Goal: Task Accomplishment & Management: Use online tool/utility

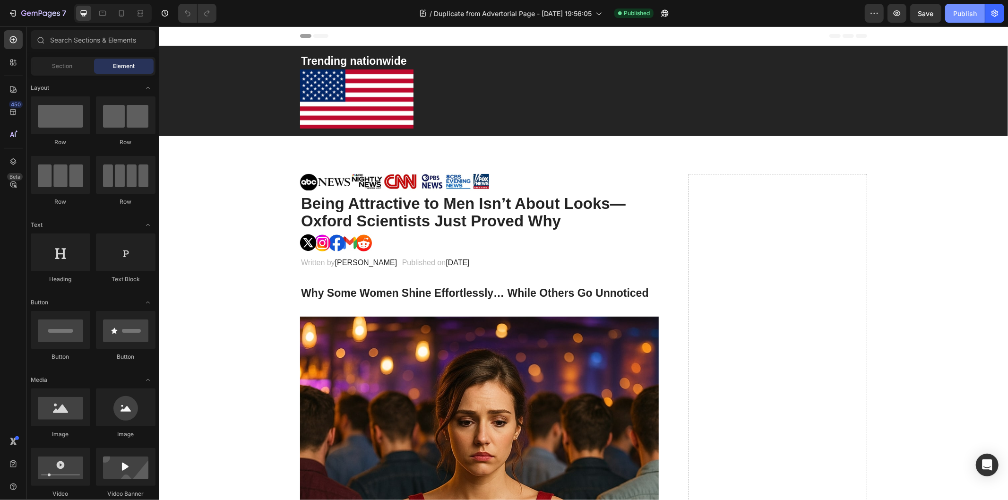
click at [948, 10] on button "Publish" at bounding box center [965, 13] width 40 height 19
click at [121, 12] on icon at bounding box center [121, 13] width 9 height 9
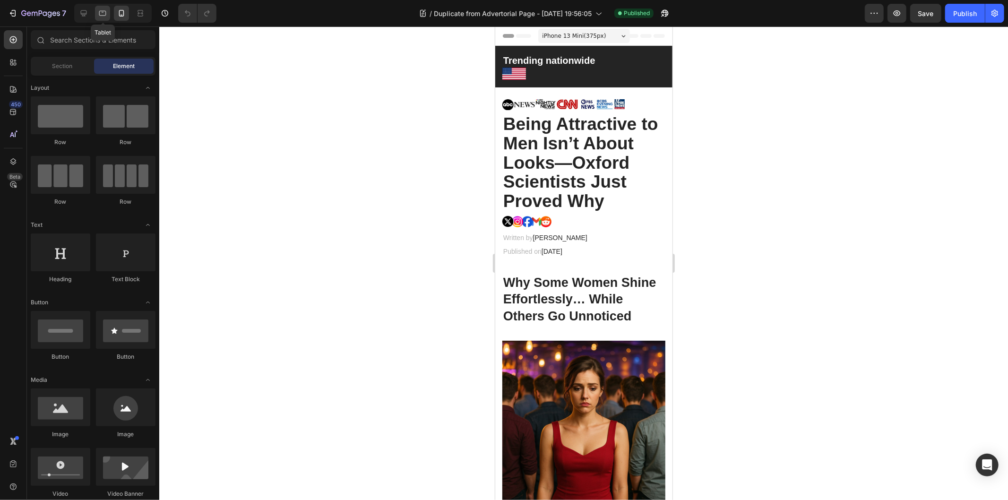
click at [95, 15] on div at bounding box center [102, 13] width 15 height 15
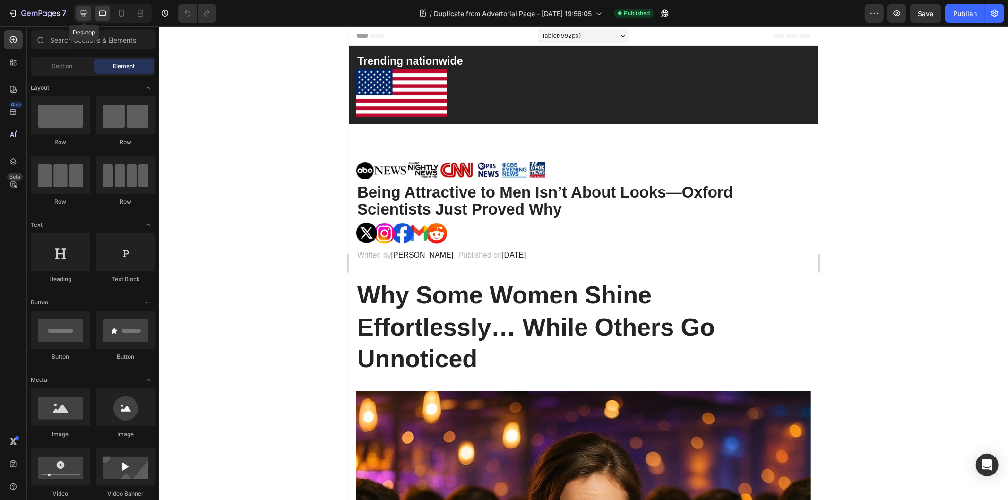
click at [79, 14] on icon at bounding box center [83, 13] width 9 height 9
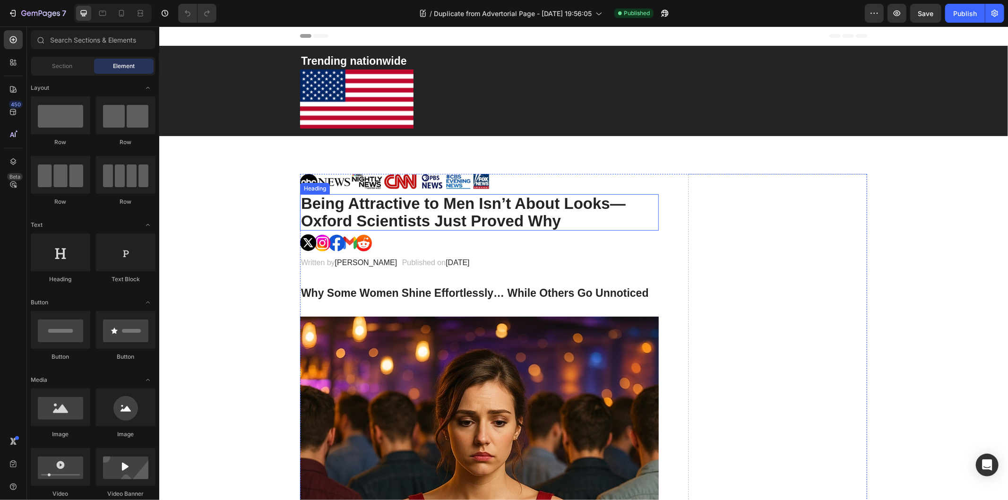
click at [402, 200] on h2 "Being Attractive to Men Isn’t About Looks—Oxford Scientists Just Proved Why" at bounding box center [478, 212] width 359 height 36
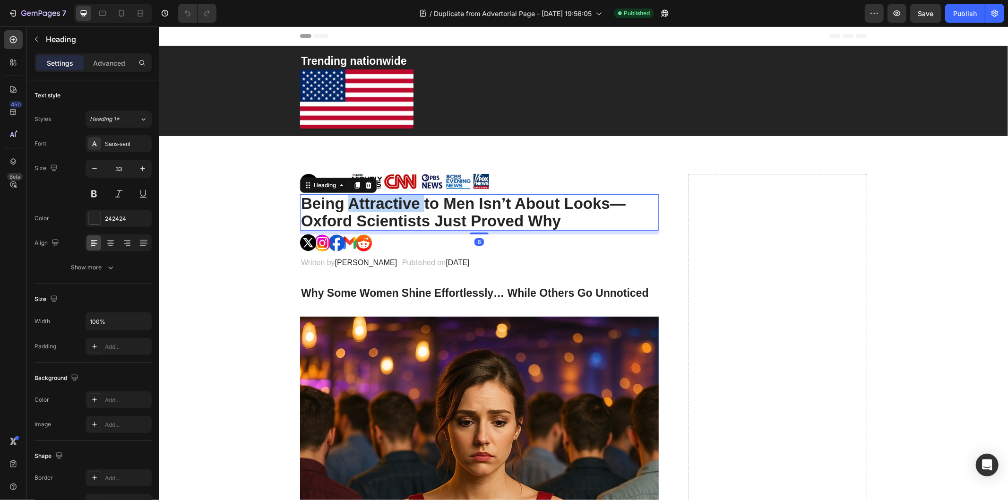
click at [402, 200] on h2 "Being Attractive to Men Isn’t About Looks—Oxford Scientists Just Proved Why" at bounding box center [478, 212] width 359 height 36
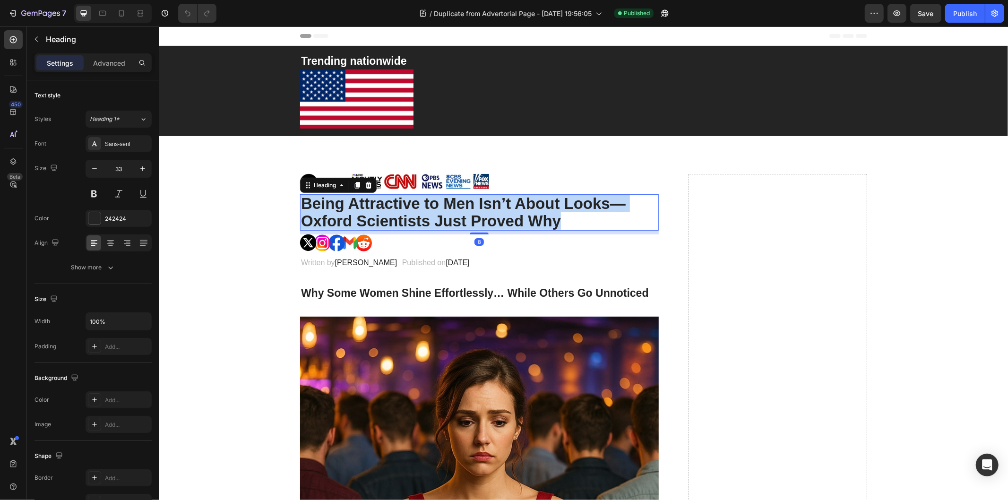
click at [401, 200] on p "Being Attractive to Men Isn’t About Looks—Oxford Scientists Just Proved Why" at bounding box center [478, 212] width 357 height 34
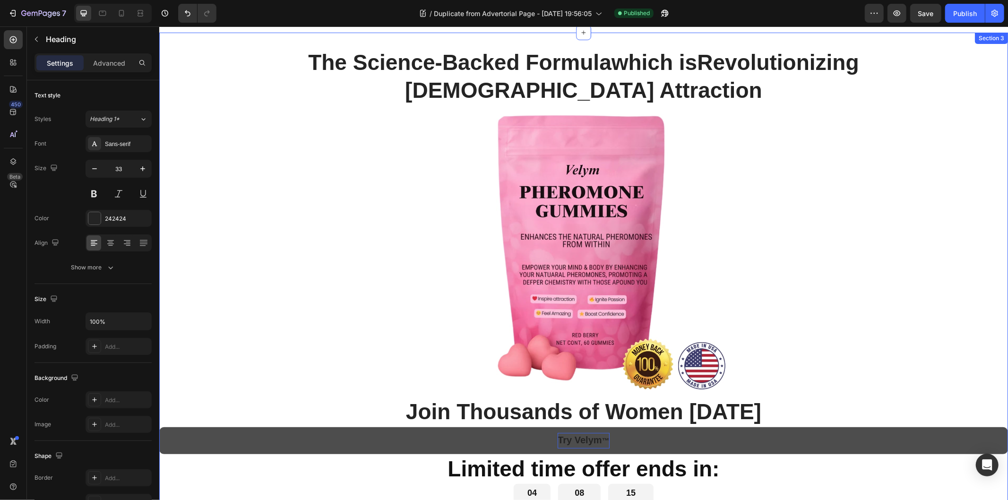
scroll to position [6188, 0]
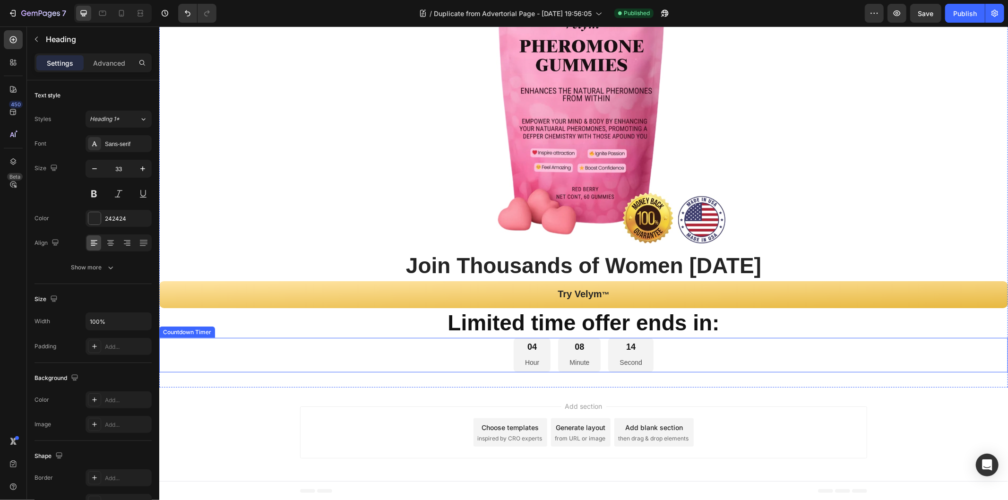
click at [474, 340] on div "04 Hour 08 Minute 14 Second" at bounding box center [583, 354] width 848 height 34
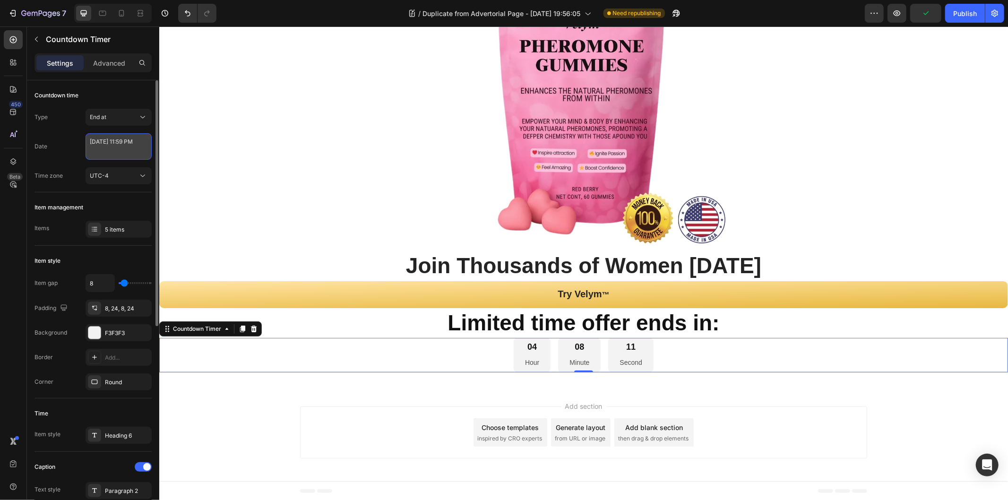
select select "23"
select select "59"
select select "false"
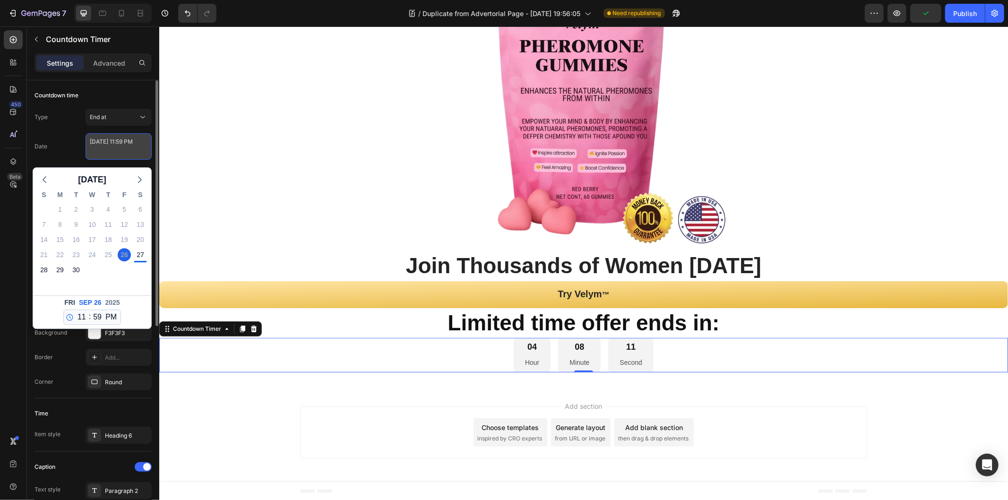
click at [109, 147] on textarea "[DATE] 11:59 PM" at bounding box center [118, 146] width 66 height 26
click at [141, 254] on div "27" at bounding box center [140, 254] width 13 height 13
type textarea "[DATE] 11:59 PM"
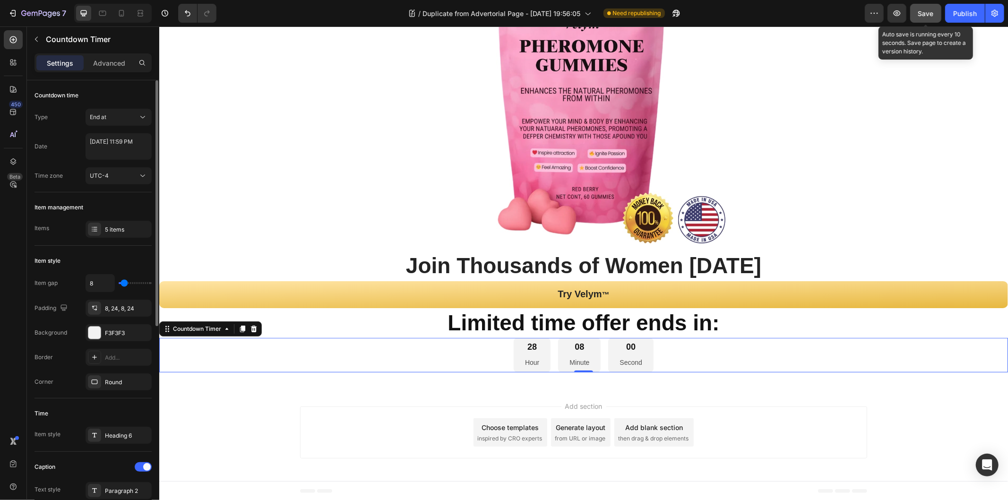
click at [931, 9] on span "Save" at bounding box center [926, 13] width 16 height 8
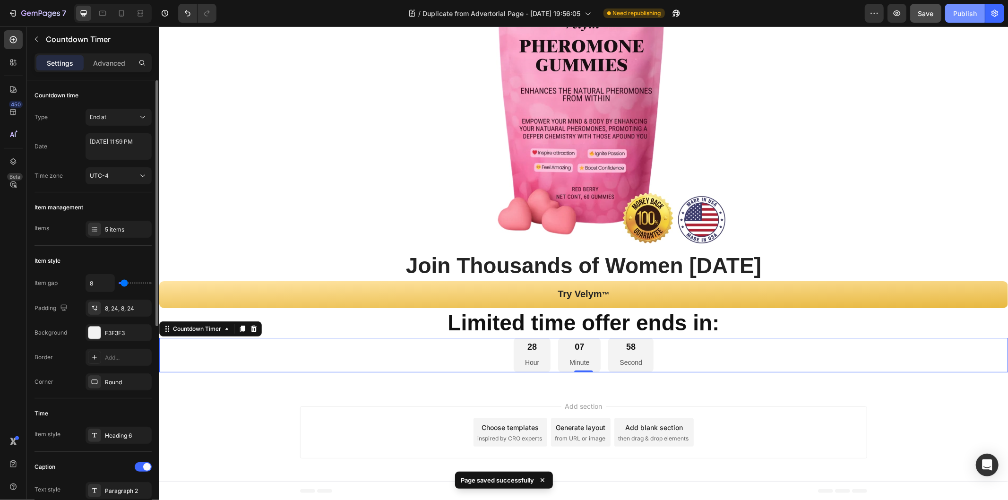
click at [957, 12] on div "Publish" at bounding box center [965, 14] width 24 height 10
click at [120, 15] on icon at bounding box center [121, 13] width 9 height 9
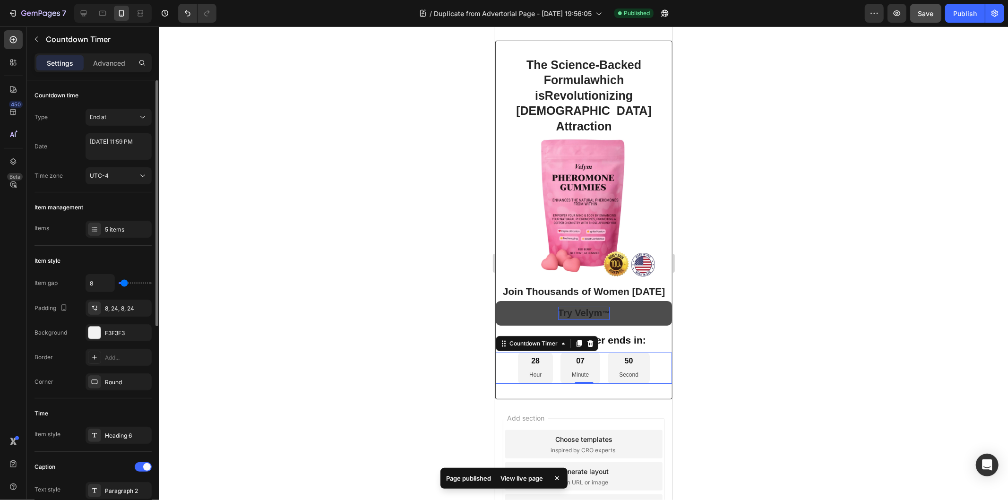
scroll to position [5813, 0]
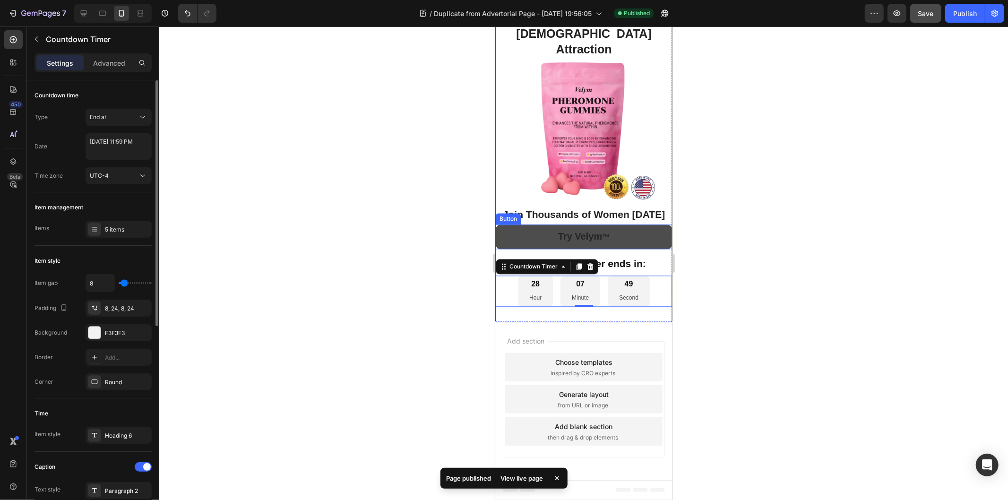
click at [639, 248] on link "Try Velym ™" at bounding box center [583, 236] width 176 height 25
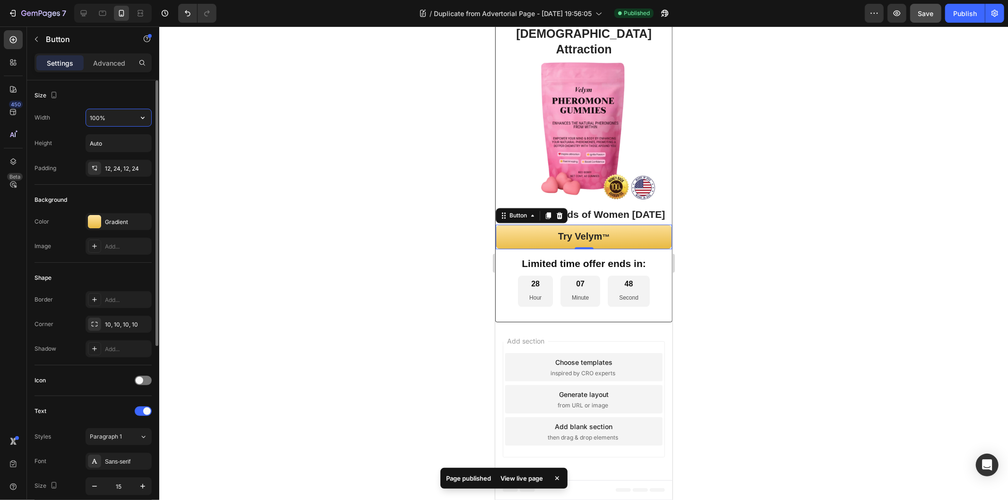
click at [113, 117] on input "100%" at bounding box center [118, 117] width 65 height 17
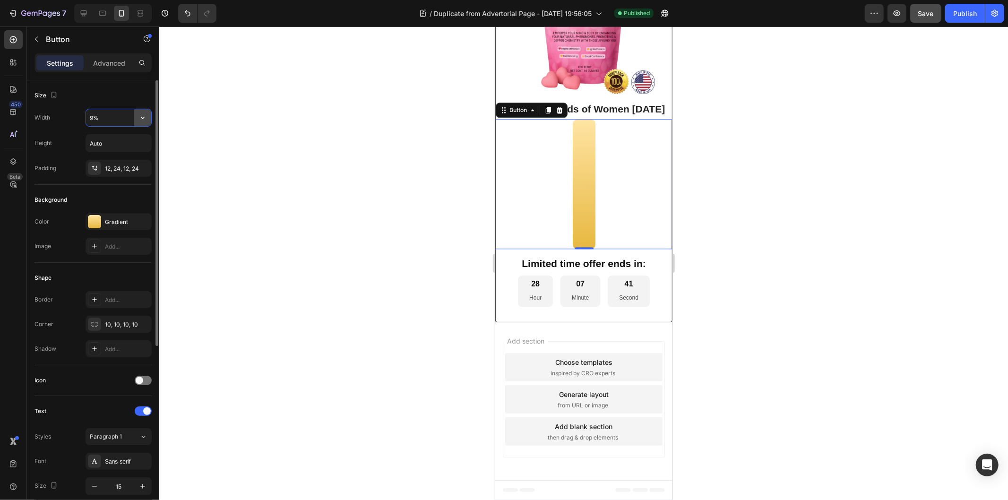
type input "90%"
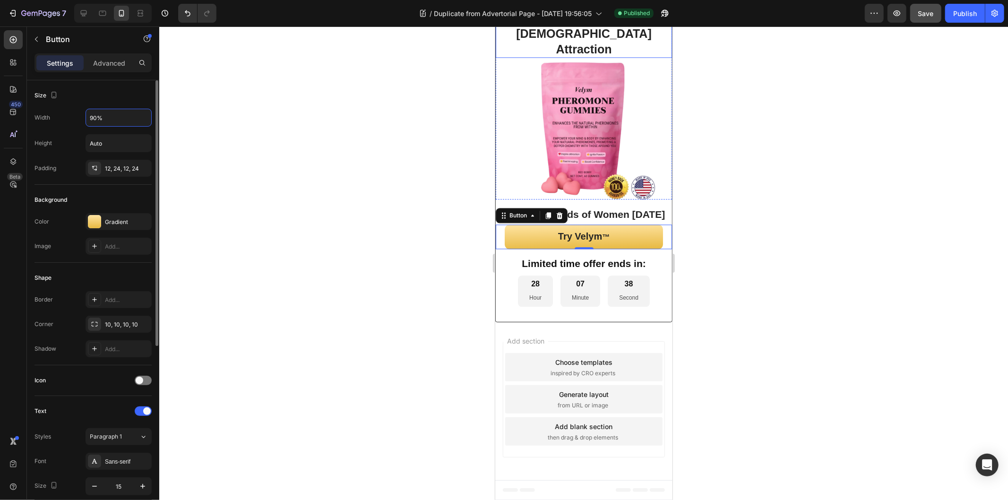
click at [572, 58] on h2 "The Science-Backed Formula which is Revolutionizing [DEMOGRAPHIC_DATA] Attracti…" at bounding box center [583, 18] width 176 height 79
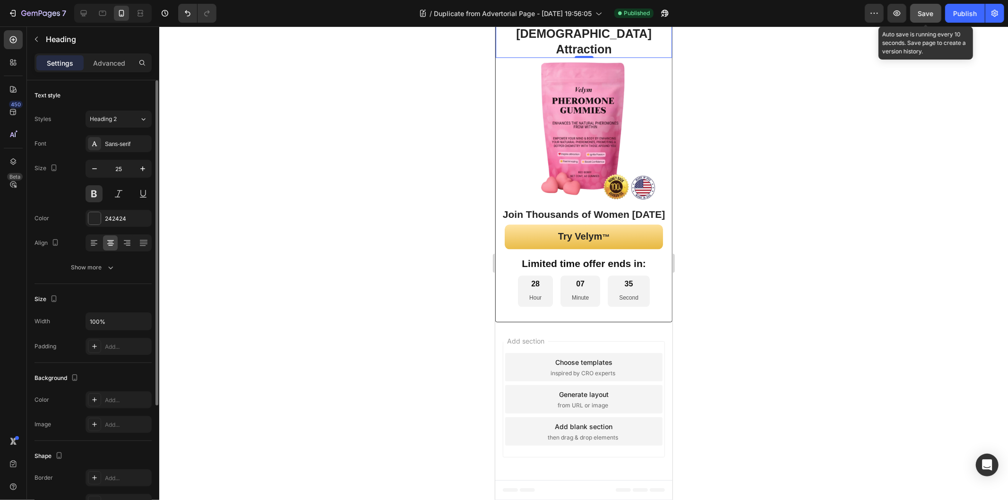
click at [935, 7] on button "Save" at bounding box center [925, 13] width 31 height 19
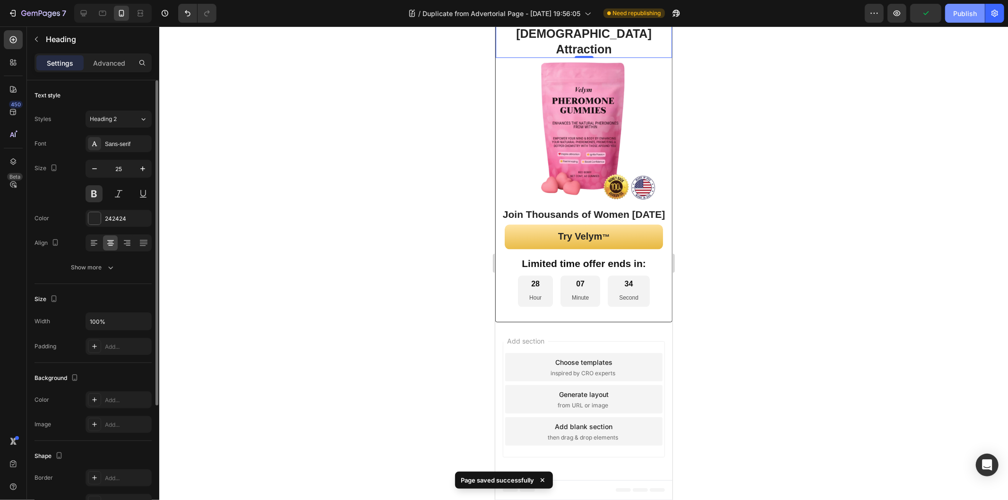
click at [953, 11] on div "Publish" at bounding box center [965, 14] width 24 height 10
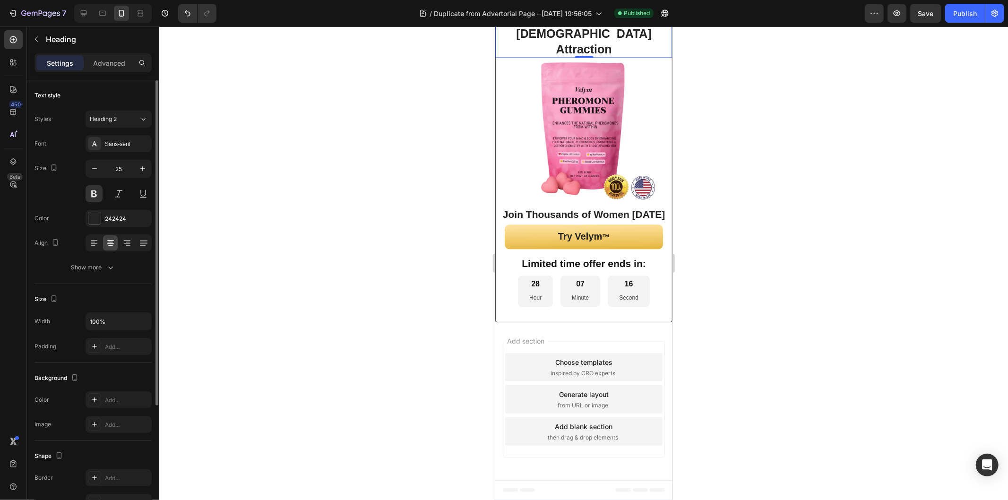
scroll to position [5655, 0]
click at [85, 11] on icon at bounding box center [83, 13] width 9 height 9
type input "46"
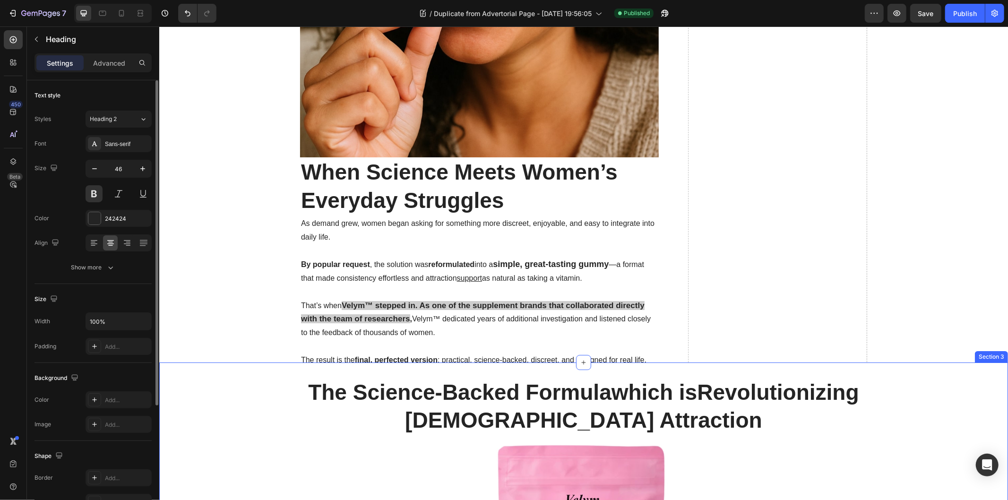
scroll to position [5711, 0]
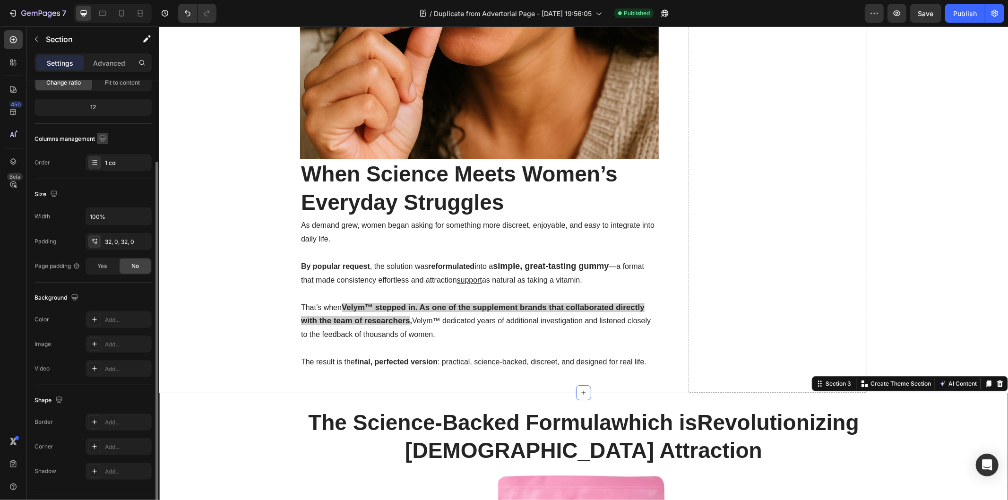
scroll to position [129, 0]
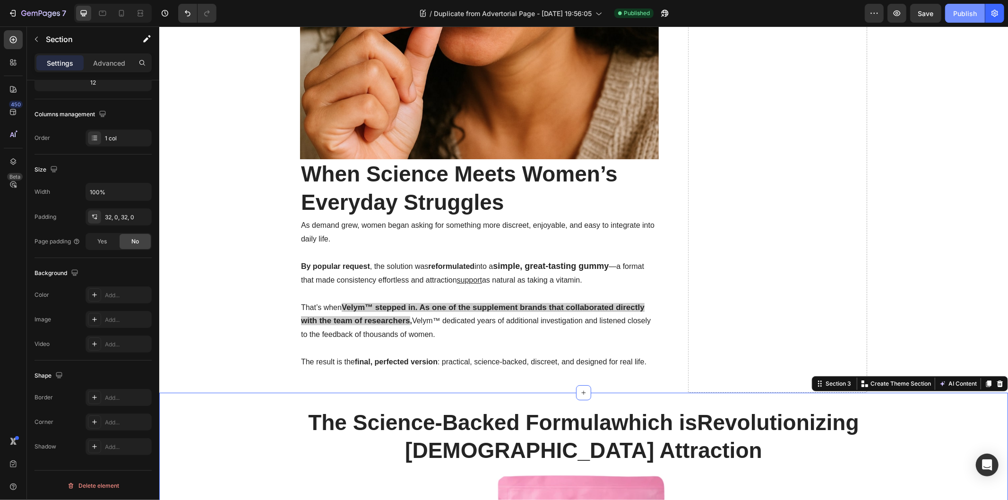
click at [965, 14] on div "Publish" at bounding box center [965, 14] width 24 height 10
